Goal: Task Accomplishment & Management: Complete application form

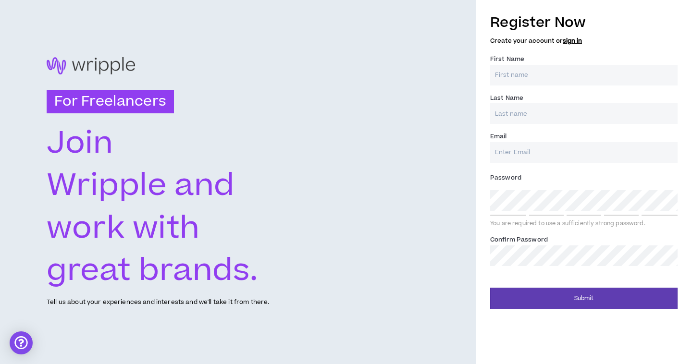
click at [516, 80] on input "First Name *" at bounding box center [583, 75] width 187 height 21
type input "[PERSON_NAME]"
type input "[EMAIL_ADDRESS][DOMAIN_NAME]"
type input "[PERSON_NAME]"
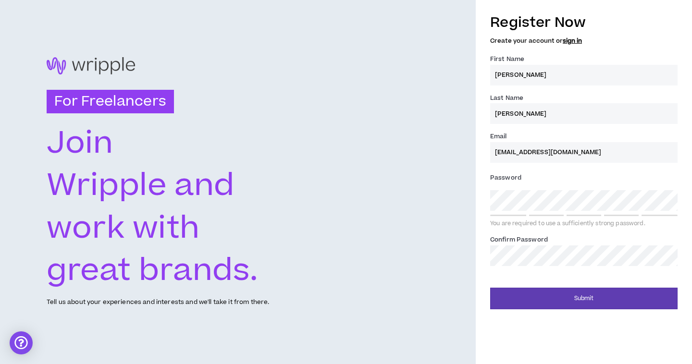
type input "[EMAIL_ADDRESS][DOMAIN_NAME]"
click at [429, 202] on div "For Freelancers [PERSON_NAME] and work with great brands. Tell us about your ex…" at bounding box center [238, 182] width 476 height 364
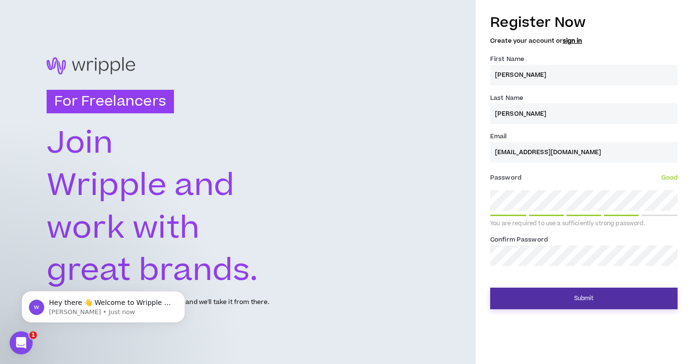
click at [542, 295] on button "Submit" at bounding box center [583, 299] width 187 height 22
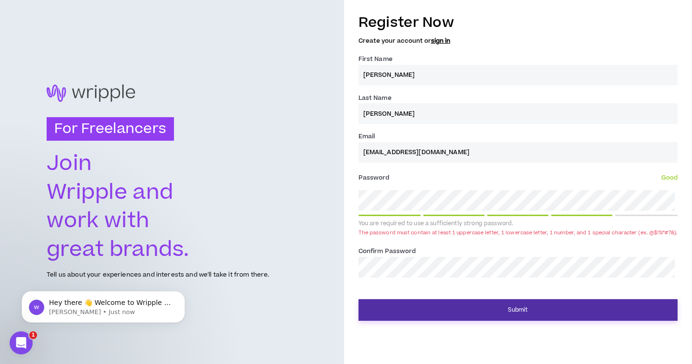
click at [446, 310] on button "Submit" at bounding box center [518, 310] width 319 height 22
click at [458, 311] on button "Submit" at bounding box center [518, 310] width 319 height 22
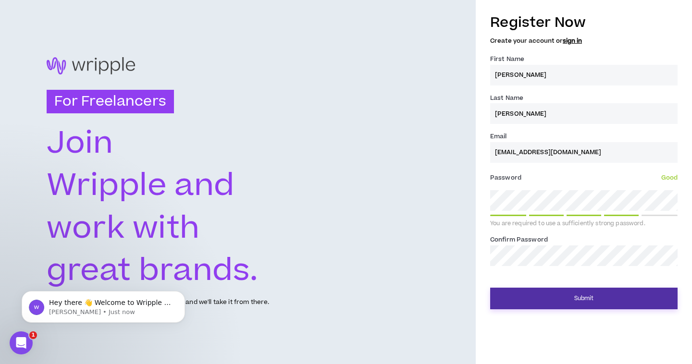
click at [531, 304] on button "Submit" at bounding box center [583, 299] width 187 height 22
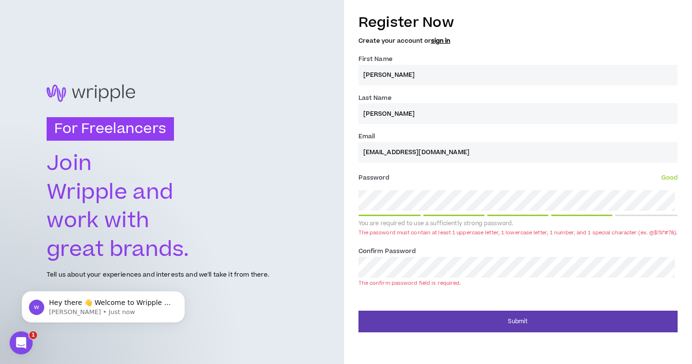
click at [359, 311] on button "Submit" at bounding box center [518, 322] width 319 height 22
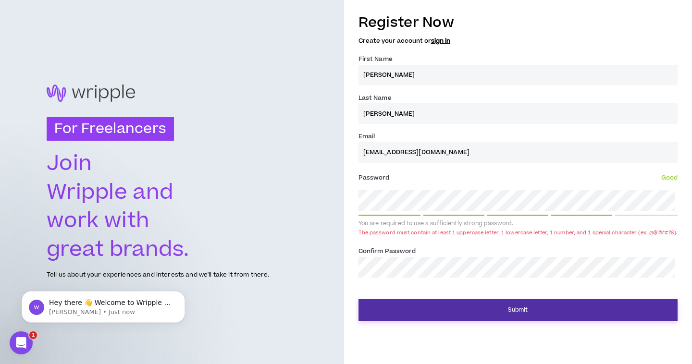
click at [453, 312] on button "Submit" at bounding box center [518, 310] width 319 height 22
click at [458, 306] on button "Submit" at bounding box center [518, 310] width 319 height 22
click at [458, 307] on button "Submit" at bounding box center [518, 310] width 319 height 22
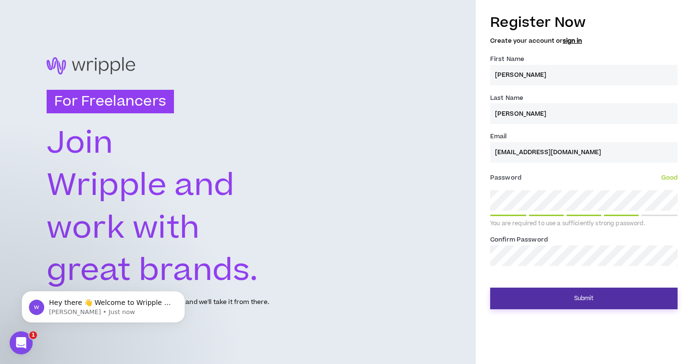
click at [559, 294] on button "Submit" at bounding box center [583, 299] width 187 height 22
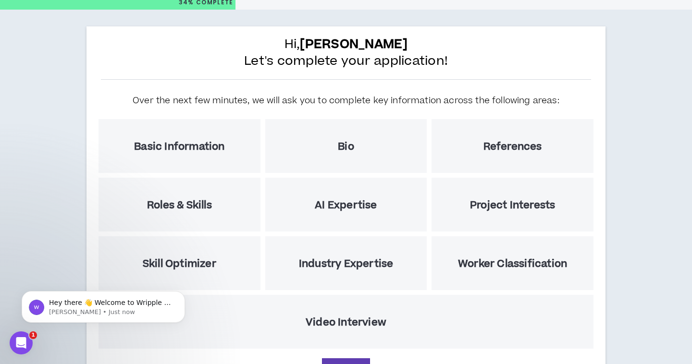
scroll to position [33, 0]
click at [241, 144] on div "Basic Information" at bounding box center [180, 147] width 162 height 54
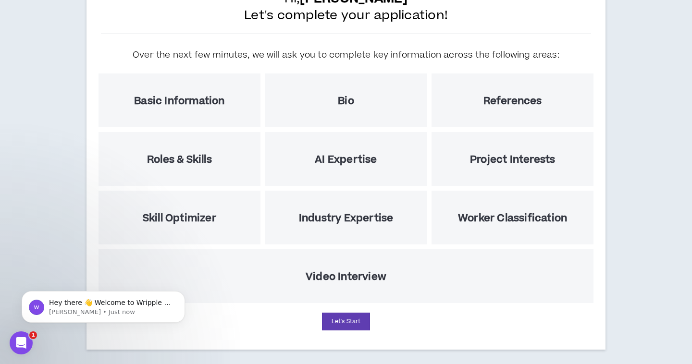
scroll to position [87, 0]
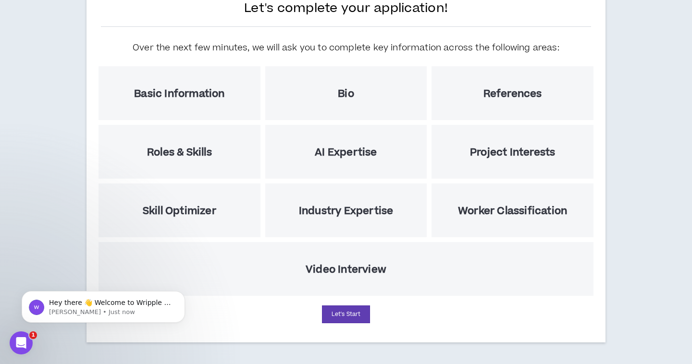
click at [359, 280] on div "Video Interview" at bounding box center [346, 269] width 495 height 54
